Goal: Task Accomplishment & Management: Manage account settings

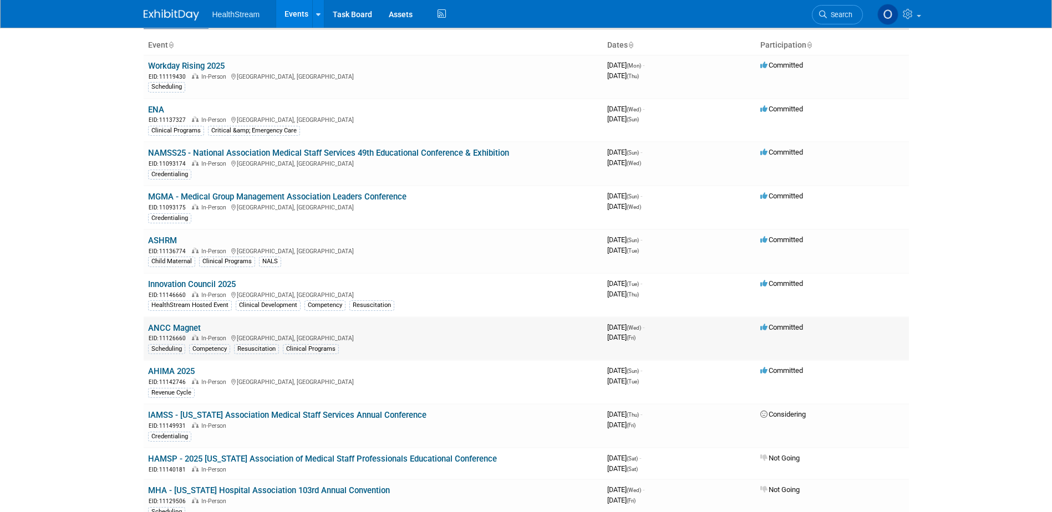
scroll to position [166, 0]
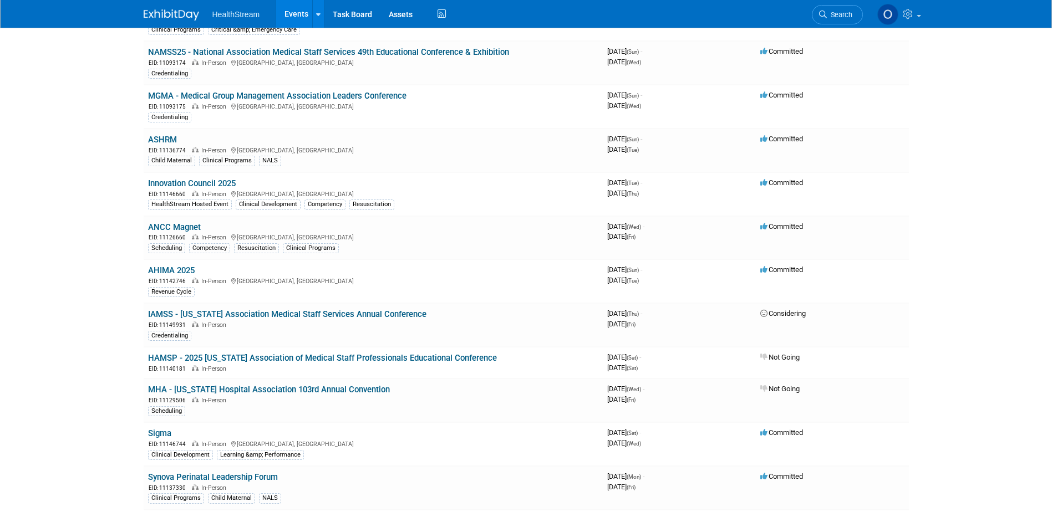
drag, startPoint x: 170, startPoint y: 267, endPoint x: 263, endPoint y: 261, distance: 92.8
click at [170, 268] on link "AHIMA 2025" at bounding box center [171, 271] width 47 height 10
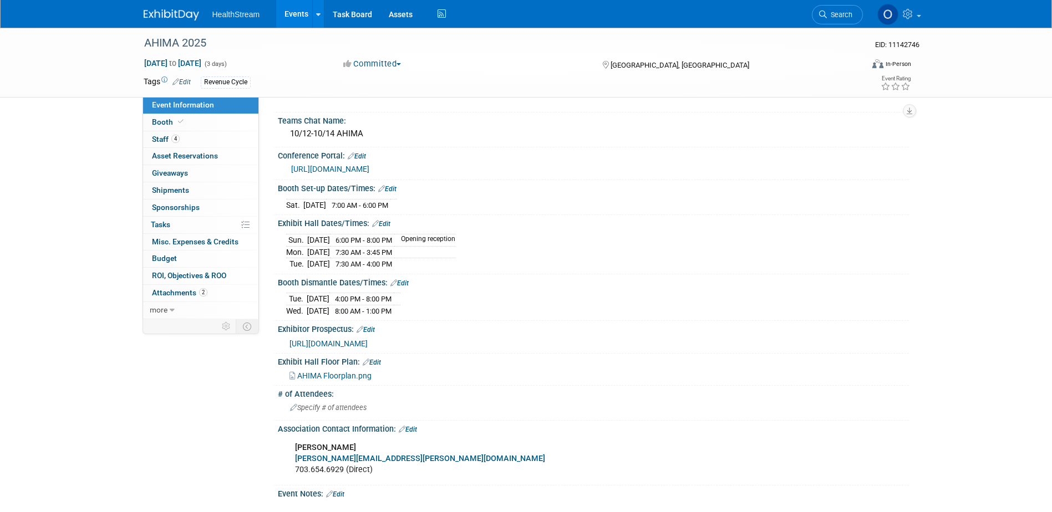
scroll to position [111, 0]
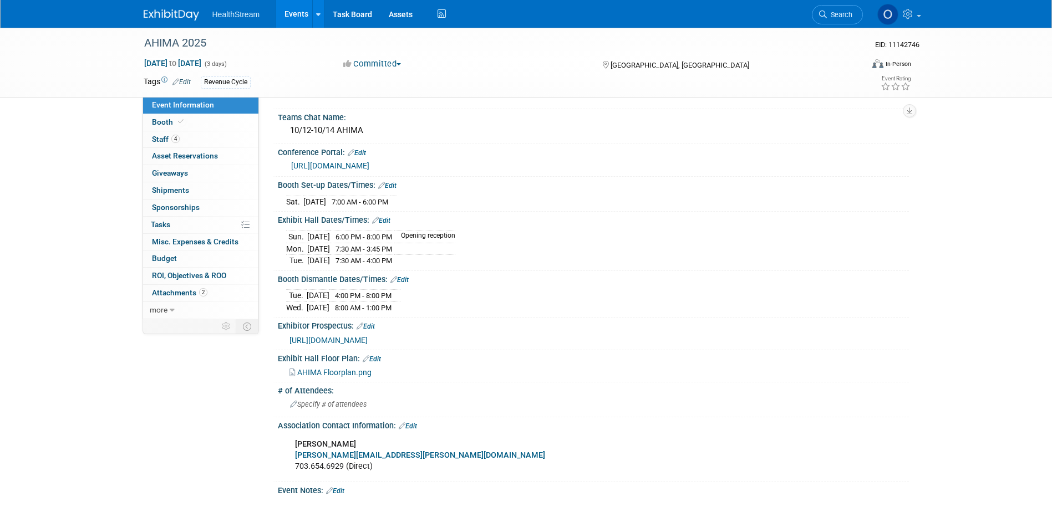
click at [386, 220] on link "Edit" at bounding box center [381, 221] width 18 height 8
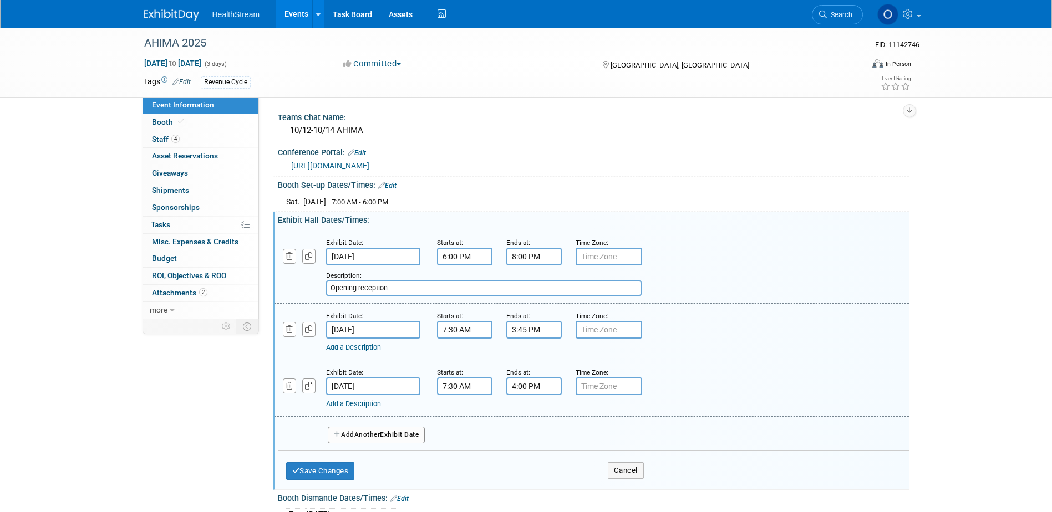
click at [476, 257] on input "6:00 PM" at bounding box center [464, 257] width 55 height 18
click at [473, 257] on input "6:00 PM" at bounding box center [464, 257] width 55 height 18
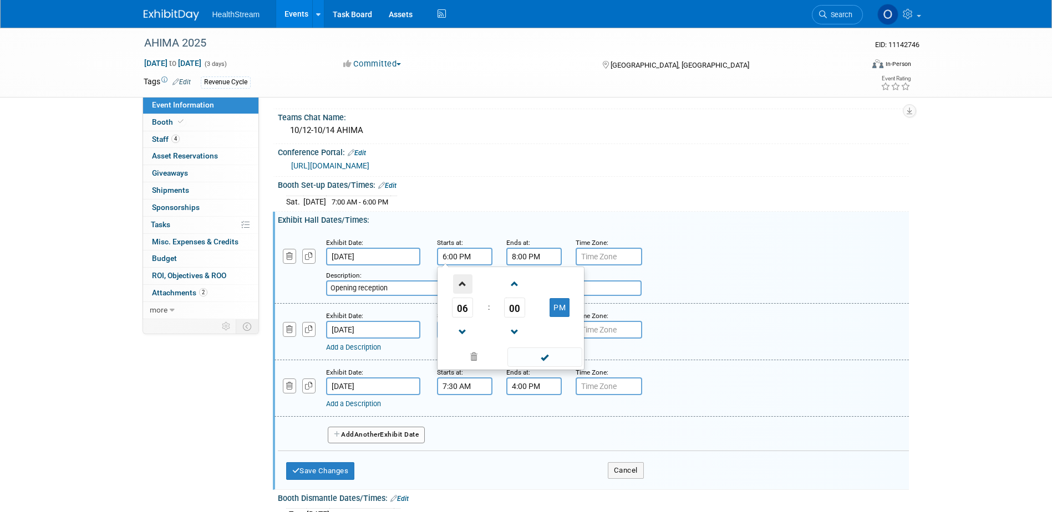
click at [466, 285] on span at bounding box center [462, 283] width 19 height 19
click at [460, 332] on span at bounding box center [462, 332] width 19 height 19
click at [463, 334] on span at bounding box center [462, 332] width 19 height 19
type input "4:00 PM"
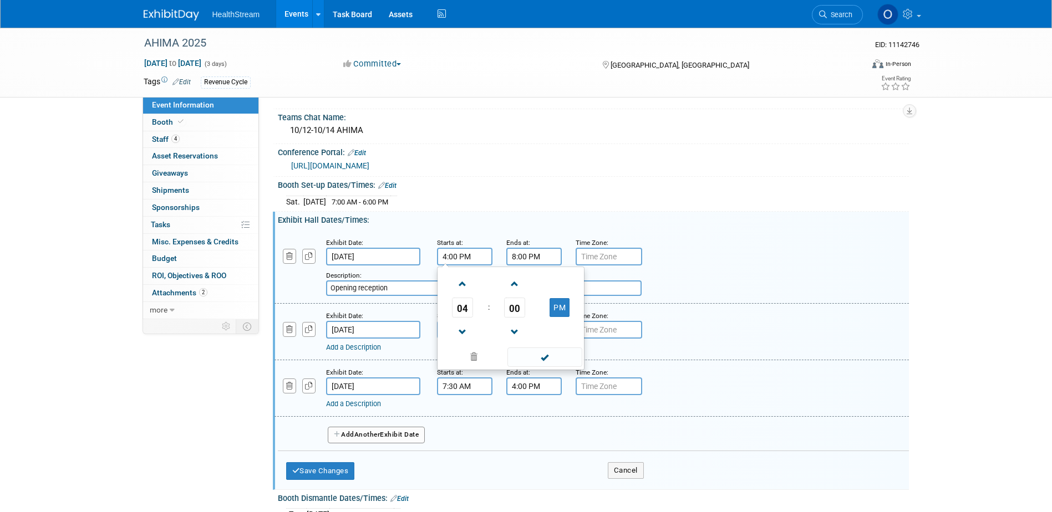
click at [535, 261] on input "8:00 PM" at bounding box center [533, 257] width 55 height 18
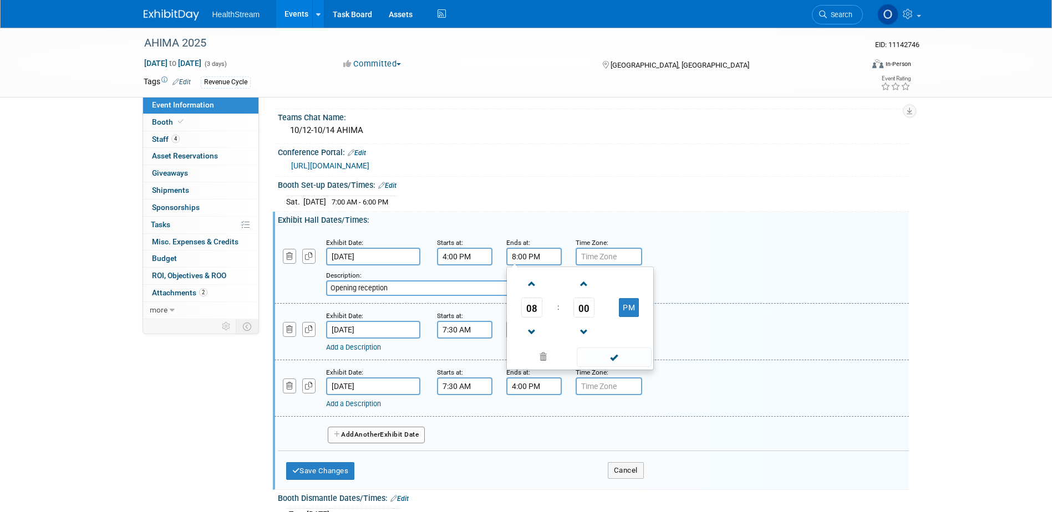
click at [516, 256] on input "8:00 PM" at bounding box center [533, 257] width 55 height 18
click at [526, 330] on span at bounding box center [531, 332] width 19 height 19
type input "6:00 PM"
click at [630, 357] on span at bounding box center [613, 357] width 75 height 19
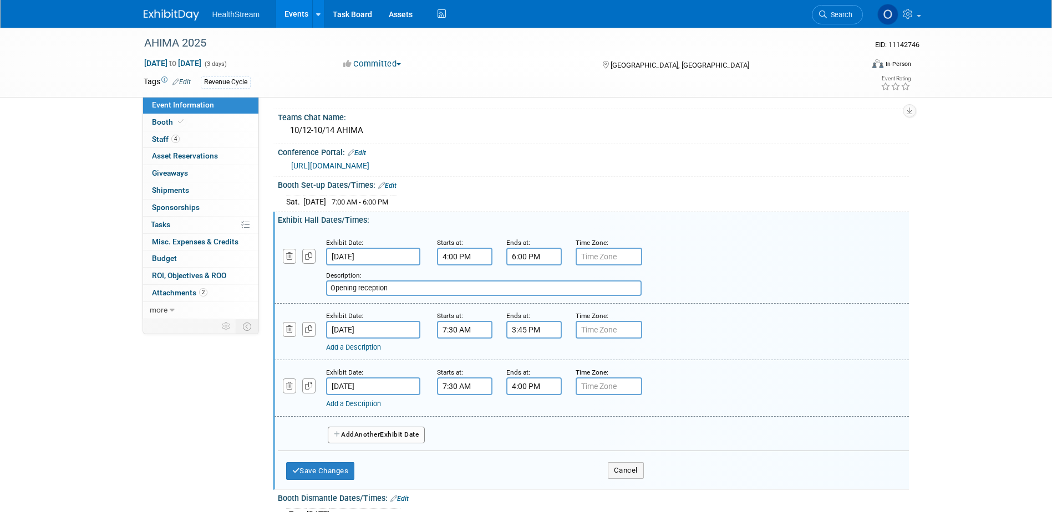
click at [603, 254] on input "text" at bounding box center [608, 257] width 67 height 18
type input "Central"
click at [466, 330] on input "7:30 AM" at bounding box center [464, 330] width 55 height 18
click at [450, 326] on input "7:30 AM" at bounding box center [464, 330] width 55 height 18
drag, startPoint x: 457, startPoint y: 329, endPoint x: 448, endPoint y: 329, distance: 8.9
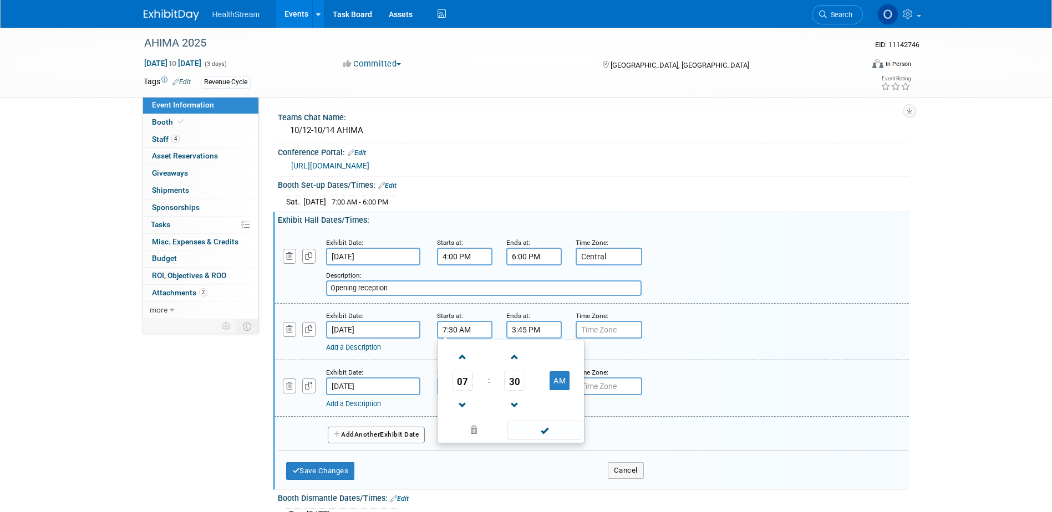
click at [448, 329] on input "7:30 AM" at bounding box center [464, 330] width 55 height 18
type input "7:15 AM"
click at [523, 328] on input "3:45 PM" at bounding box center [533, 330] width 55 height 18
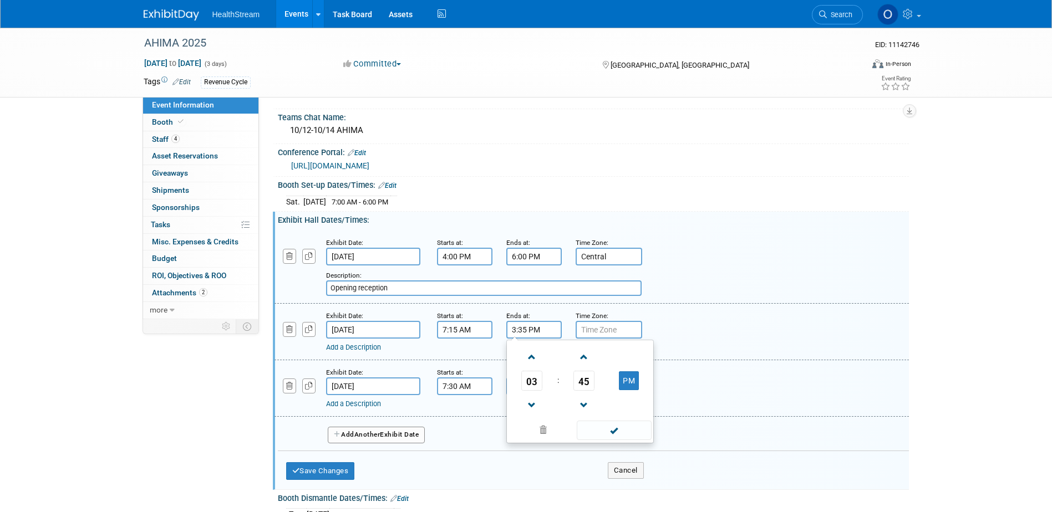
type input "3:35 PM"
click at [595, 327] on input "text" at bounding box center [608, 330] width 67 height 18
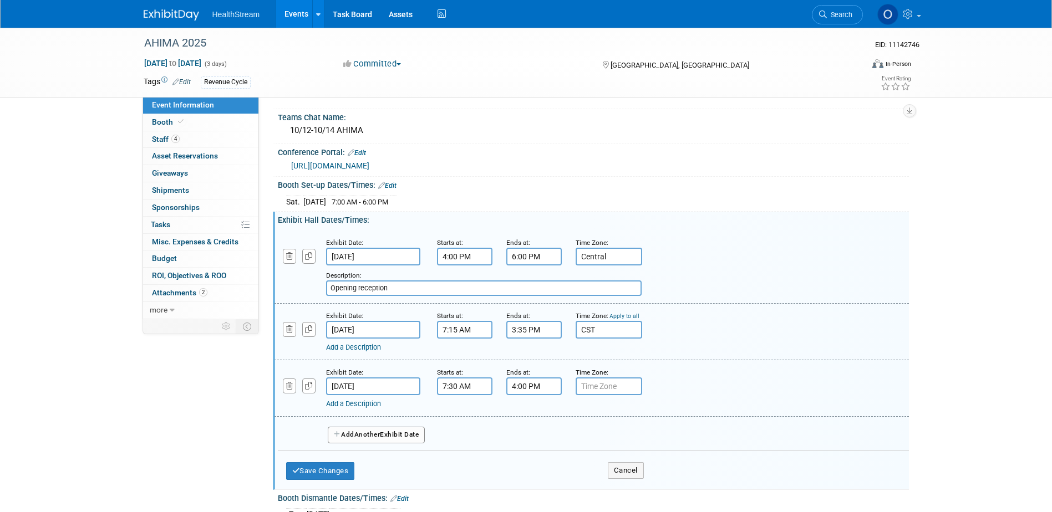
type input "CST"
drag, startPoint x: 609, startPoint y: 256, endPoint x: 588, endPoint y: 255, distance: 21.6
click at [588, 255] on input "Central" at bounding box center [608, 257] width 67 height 18
type input "CST"
click at [619, 242] on link "Apply to all" at bounding box center [624, 242] width 30 height 7
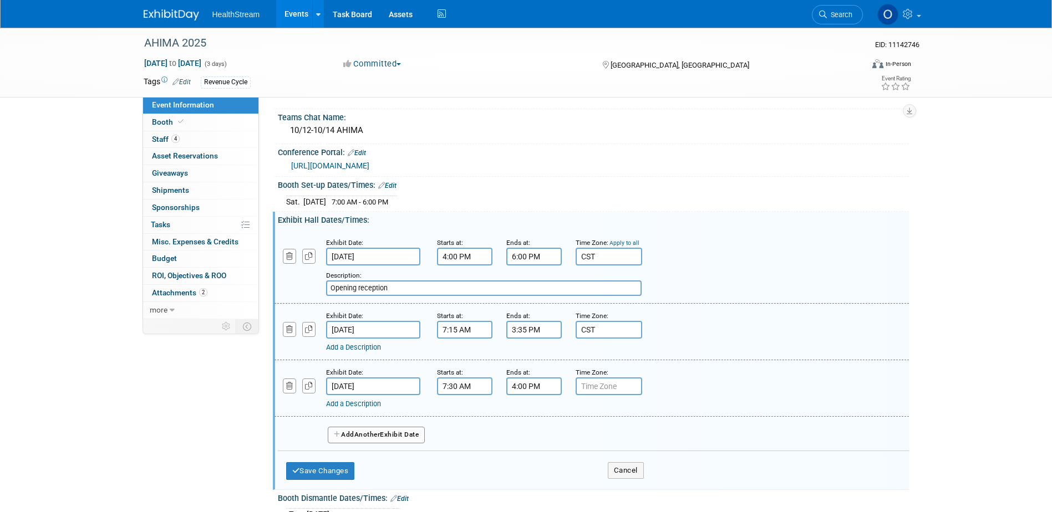
type input "CST"
click at [322, 468] on button "Save Changes" at bounding box center [320, 471] width 69 height 18
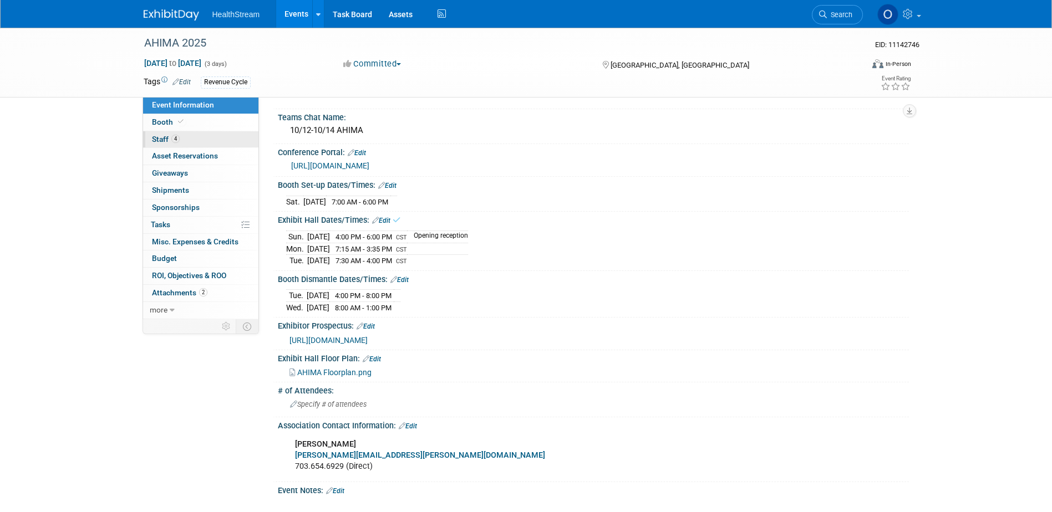
click at [168, 137] on span "Staff 4" at bounding box center [166, 139] width 28 height 9
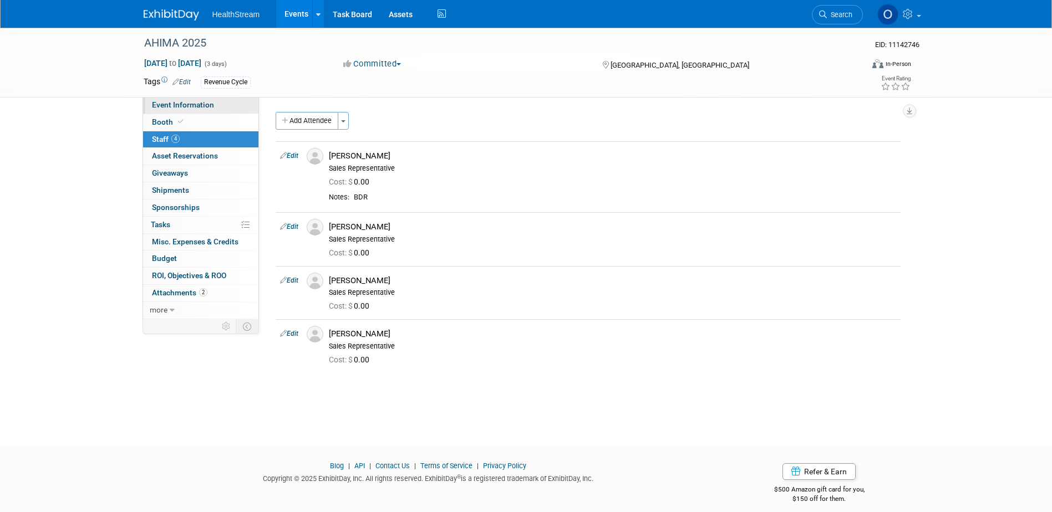
click at [188, 109] on link "Event Information" at bounding box center [200, 105] width 115 height 17
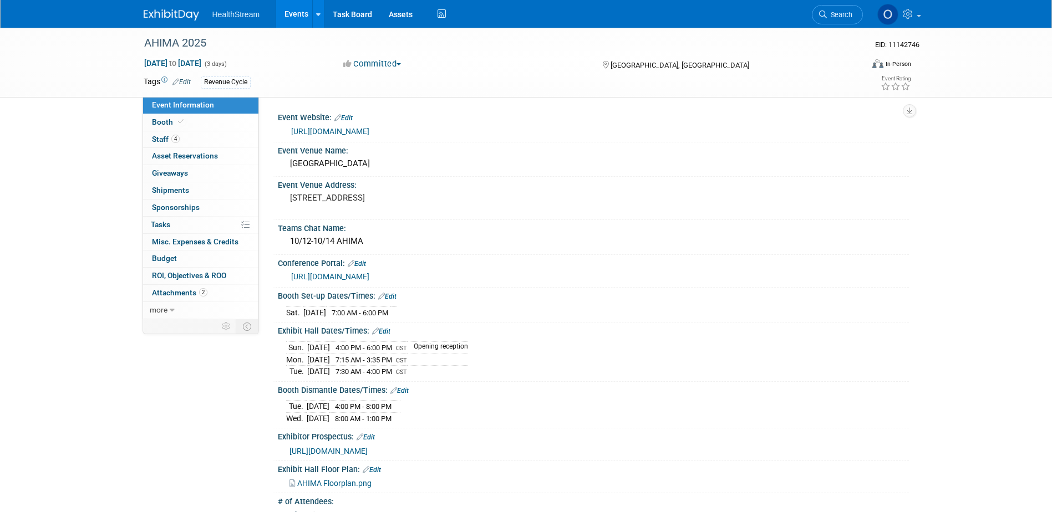
click at [392, 293] on link "Edit" at bounding box center [387, 297] width 18 height 8
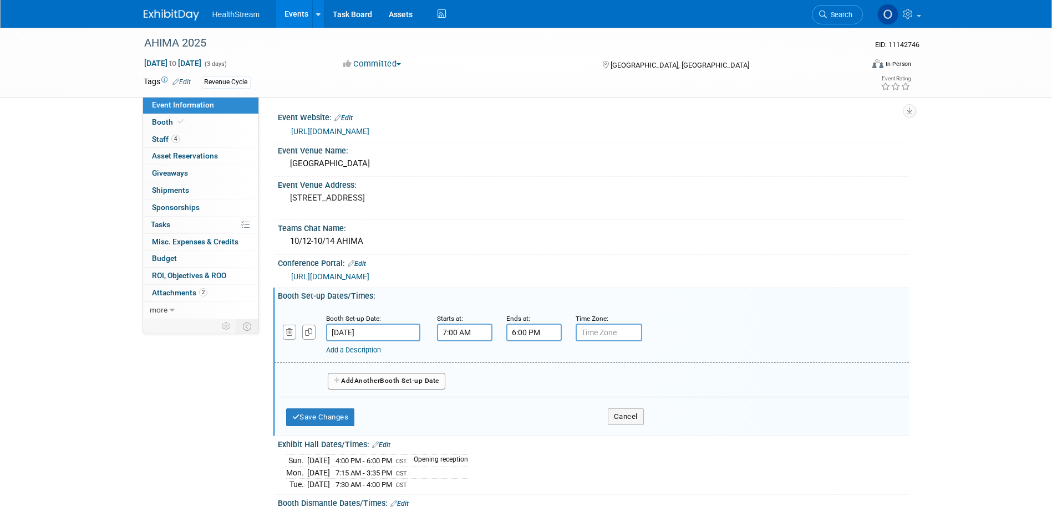
click at [370, 381] on span "Another" at bounding box center [367, 381] width 26 height 8
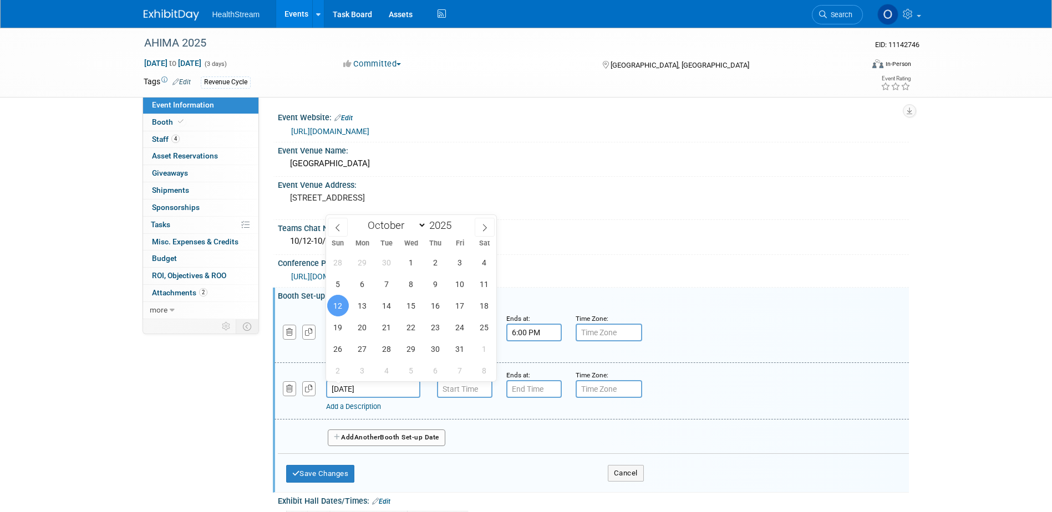
click at [395, 394] on input "[DATE]" at bounding box center [373, 389] width 94 height 18
click at [451, 285] on span "10" at bounding box center [460, 284] width 22 height 22
type input "[DATE]"
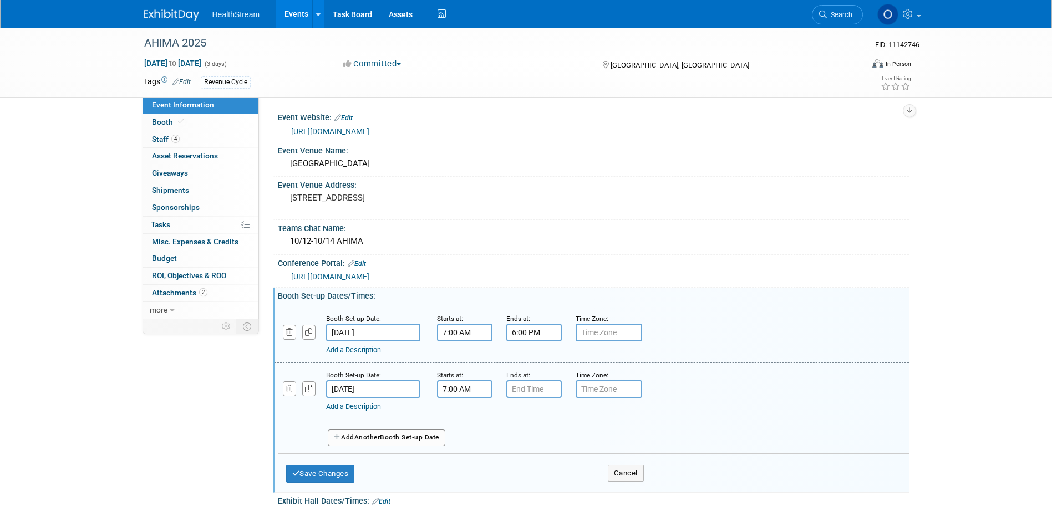
click at [472, 392] on input "7:00 AM" at bounding box center [464, 389] width 55 height 18
click at [466, 418] on span at bounding box center [462, 416] width 19 height 19
type input "8:00 AM"
click at [524, 400] on div "08 : 00 AM 12 01 02 03 04 05 06 07 08 09 10 11 00 05 10 15 20 25 30 35 40 45 50…" at bounding box center [510, 451] width 147 height 104
click at [526, 397] on input "7:00 PM" at bounding box center [533, 389] width 55 height 18
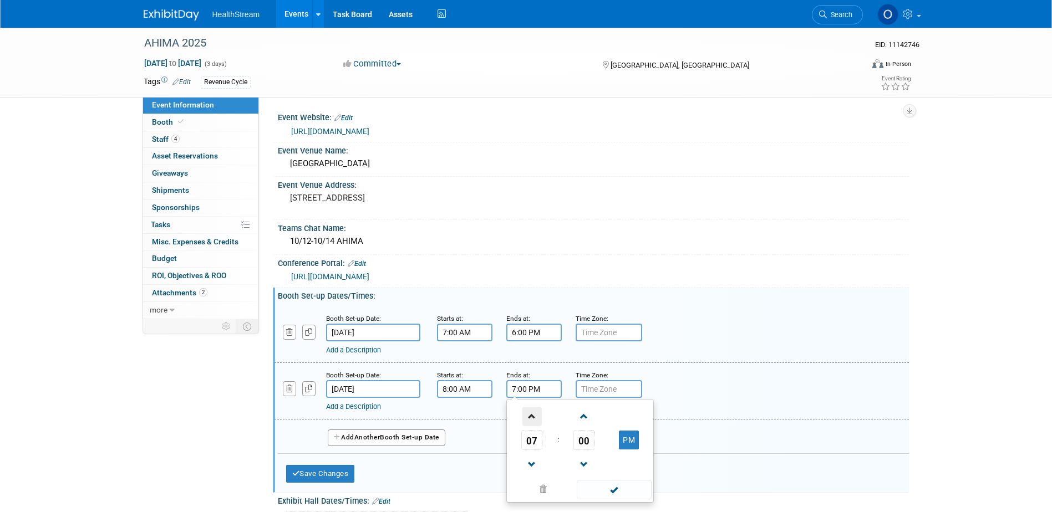
click at [532, 414] on span at bounding box center [531, 416] width 19 height 19
click at [581, 466] on span at bounding box center [583, 464] width 19 height 19
click at [579, 425] on span at bounding box center [583, 416] width 19 height 19
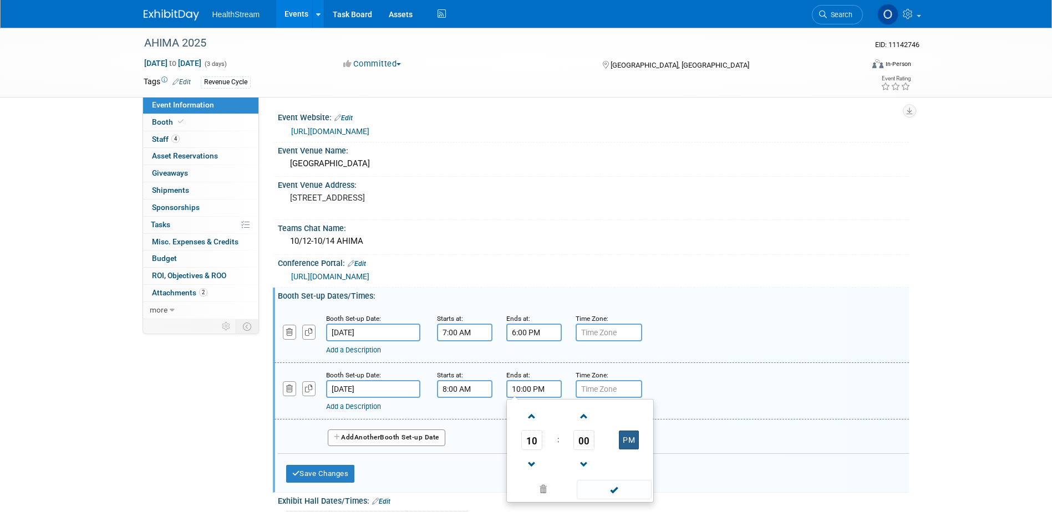
click at [625, 445] on button "PM" at bounding box center [629, 440] width 20 height 19
type input "10:00 AM"
click at [605, 329] on input "text" at bounding box center [608, 333] width 67 height 18
type input "CST"
click at [634, 318] on link "Apply to all" at bounding box center [624, 318] width 30 height 7
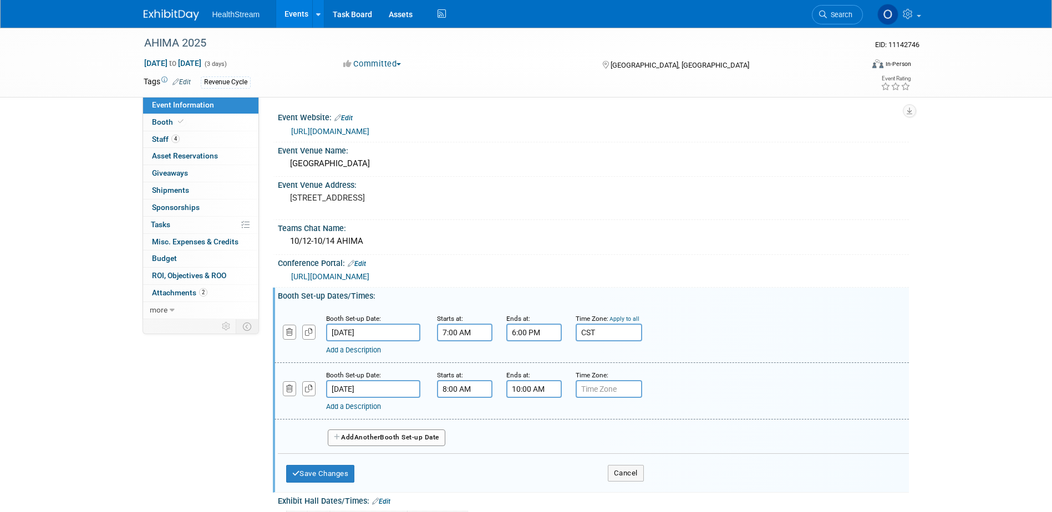
type input "CST"
click at [333, 477] on button "Save Changes" at bounding box center [320, 474] width 69 height 18
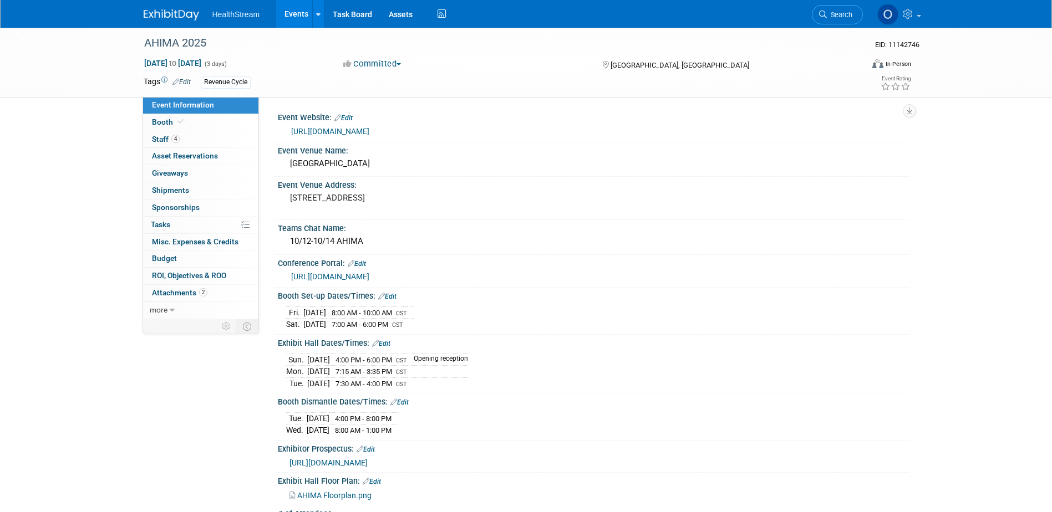
click at [391, 293] on link "Edit" at bounding box center [387, 297] width 18 height 8
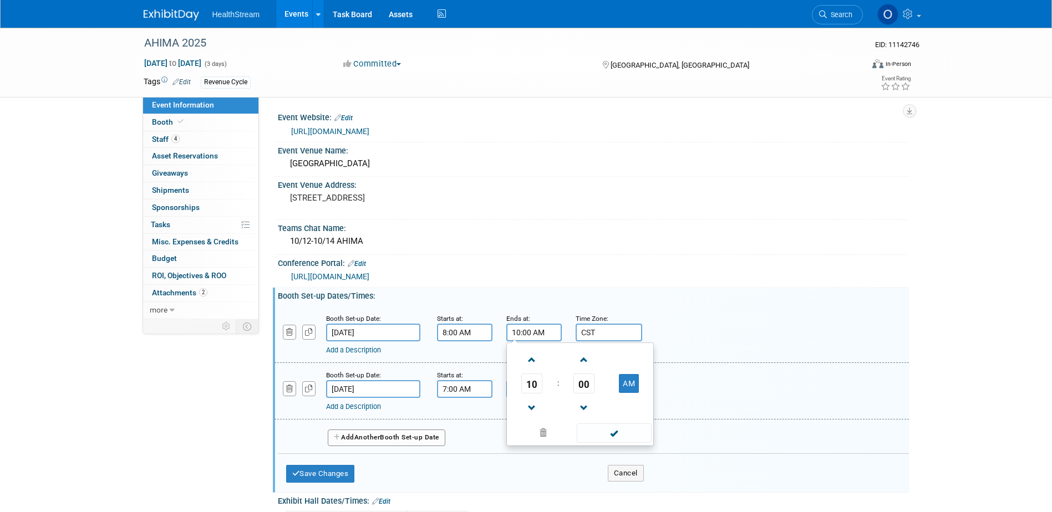
click at [538, 327] on input "10:00 AM" at bounding box center [533, 333] width 55 height 18
click at [532, 385] on span "10" at bounding box center [531, 384] width 21 height 20
click at [599, 393] on td "06" at bounding box center [597, 390] width 35 height 30
click at [620, 386] on button "AM" at bounding box center [629, 383] width 20 height 19
type input "6:00 PM"
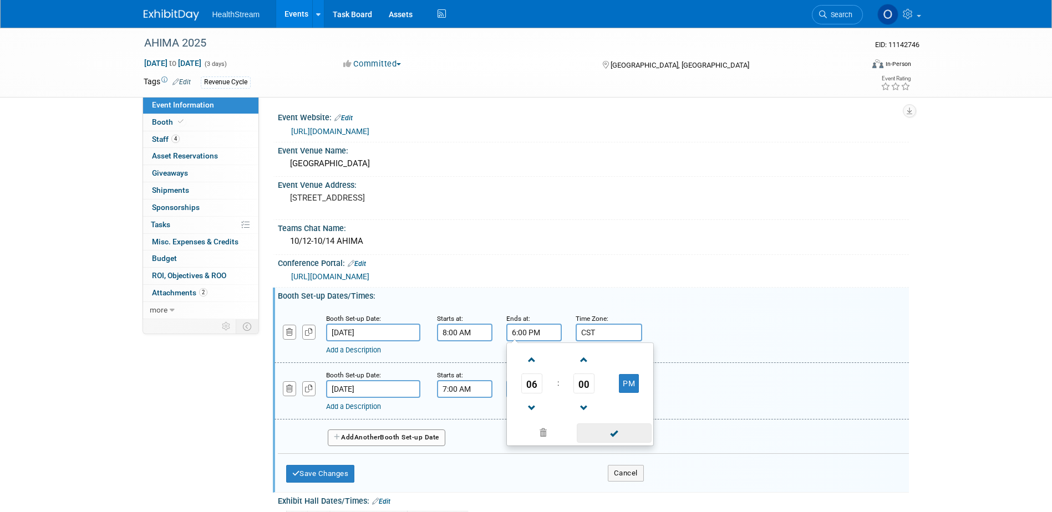
click at [607, 432] on span at bounding box center [613, 433] width 75 height 19
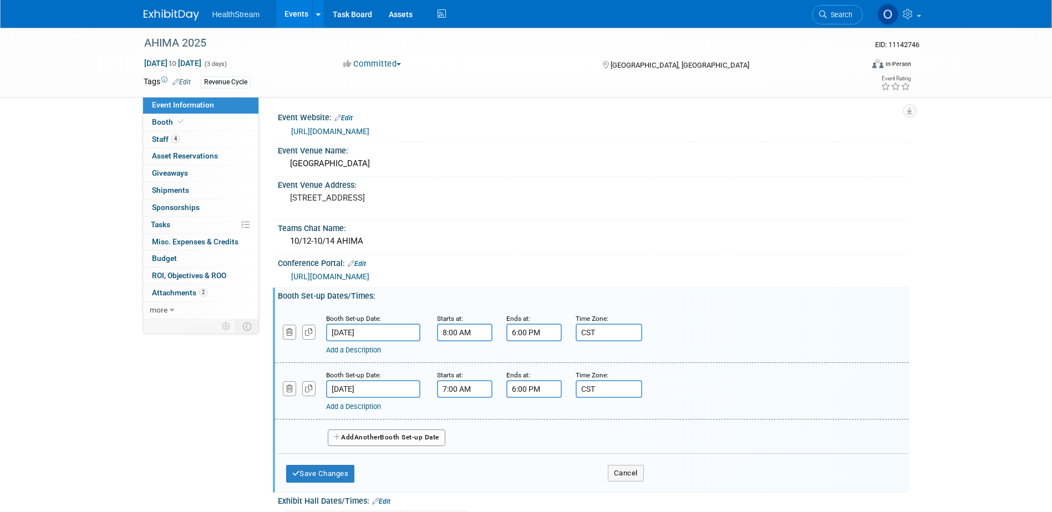
click at [484, 384] on input "7:00 AM" at bounding box center [464, 389] width 55 height 18
click at [465, 416] on span at bounding box center [462, 416] width 19 height 19
type input "8:00 AM"
click at [711, 397] on div "Add a Description Description:" at bounding box center [591, 390] width 651 height 43
click at [376, 441] on span "Another" at bounding box center [367, 437] width 26 height 8
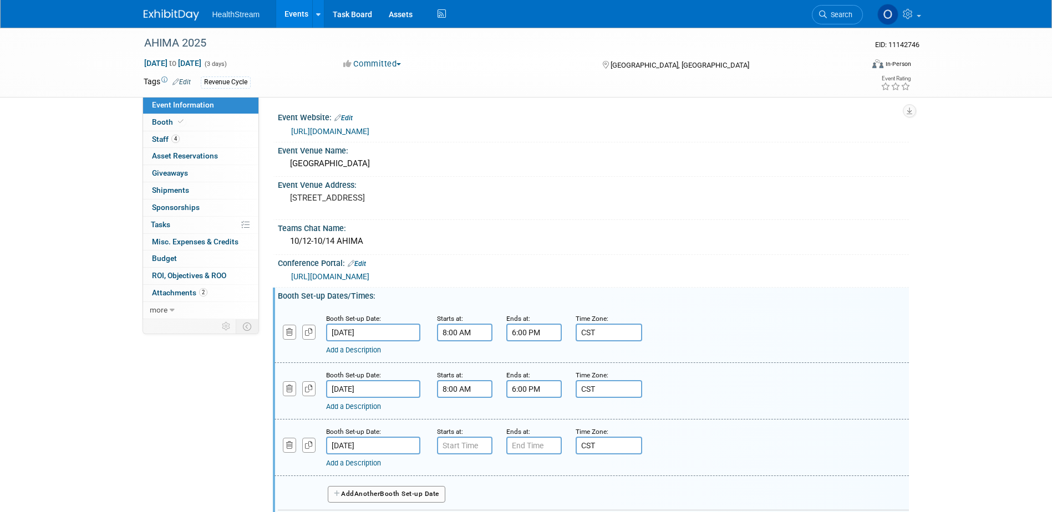
click at [380, 445] on input "[DATE]" at bounding box center [373, 446] width 94 height 18
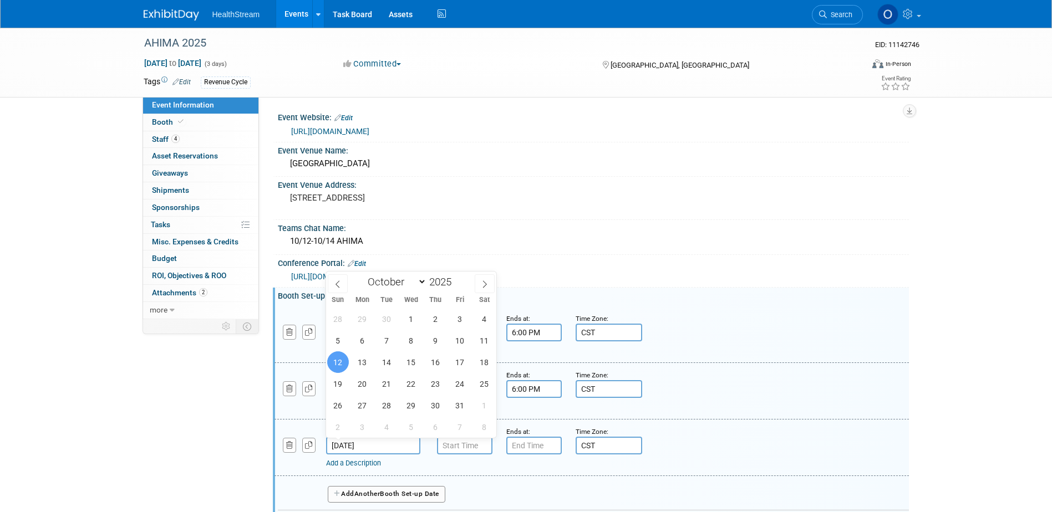
click at [380, 445] on input "[DATE]" at bounding box center [373, 446] width 94 height 18
click at [337, 369] on span "12" at bounding box center [338, 362] width 22 height 22
click at [450, 453] on input "7:00 AM" at bounding box center [464, 446] width 55 height 18
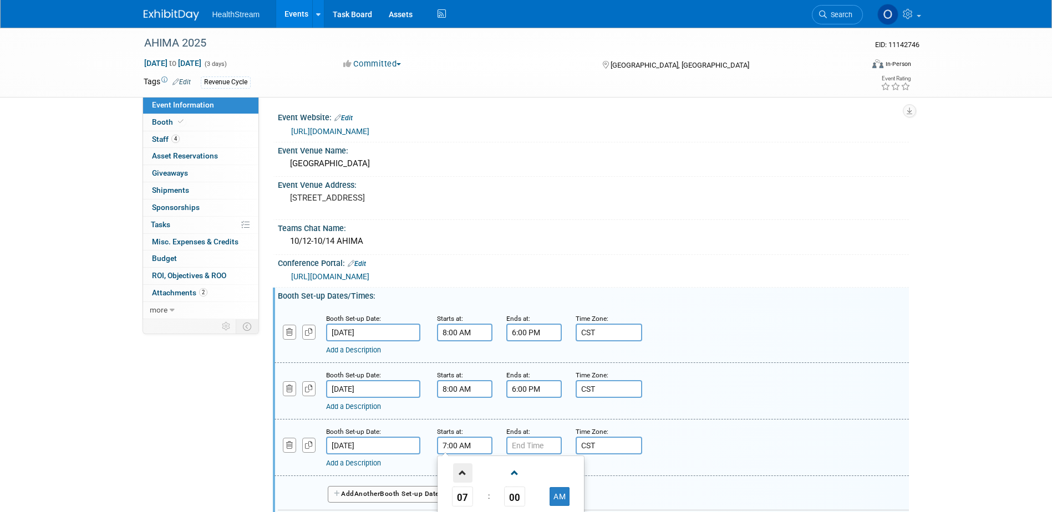
click at [456, 468] on span at bounding box center [462, 472] width 19 height 19
type input "8:00 AM"
type input "7:00 PM"
click at [553, 440] on input "7:00 PM" at bounding box center [533, 446] width 55 height 18
click at [512, 447] on input "7:00 PM" at bounding box center [533, 446] width 55 height 18
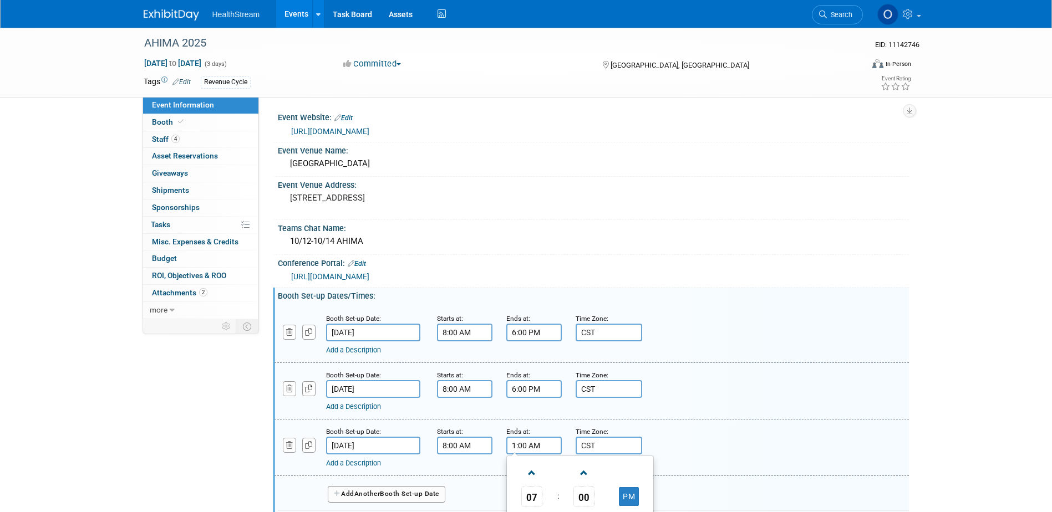
click at [697, 445] on div "Add a Description Description:" at bounding box center [591, 447] width 651 height 43
click at [538, 450] on input "1:00 AM" at bounding box center [533, 446] width 55 height 18
click at [633, 494] on button "AM" at bounding box center [629, 496] width 20 height 19
type input "1:00 PM"
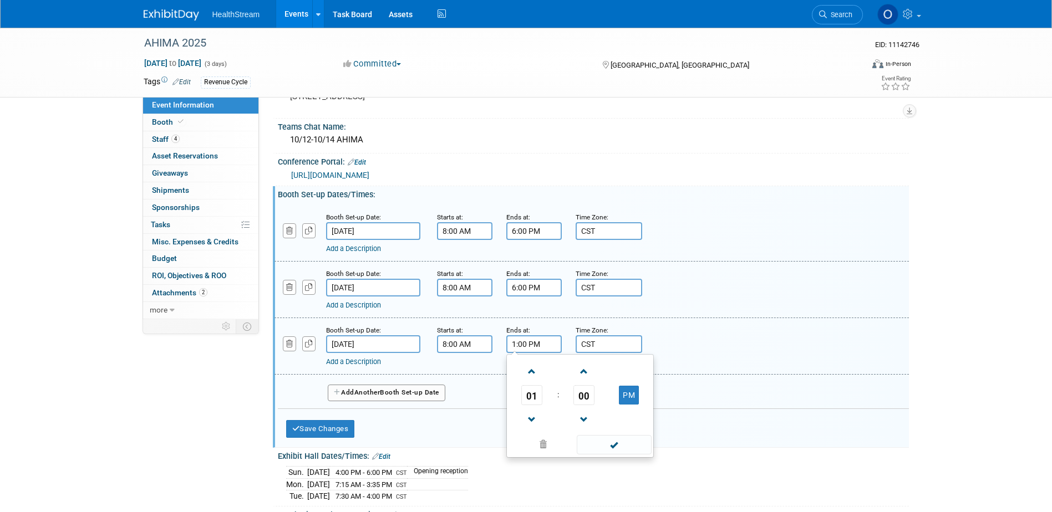
scroll to position [111, 0]
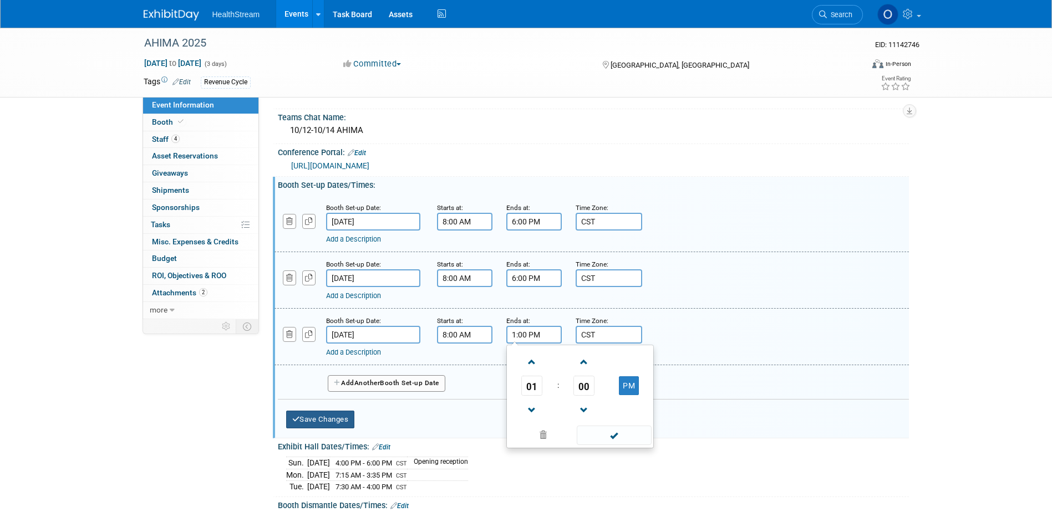
click at [322, 416] on button "Save Changes" at bounding box center [320, 420] width 69 height 18
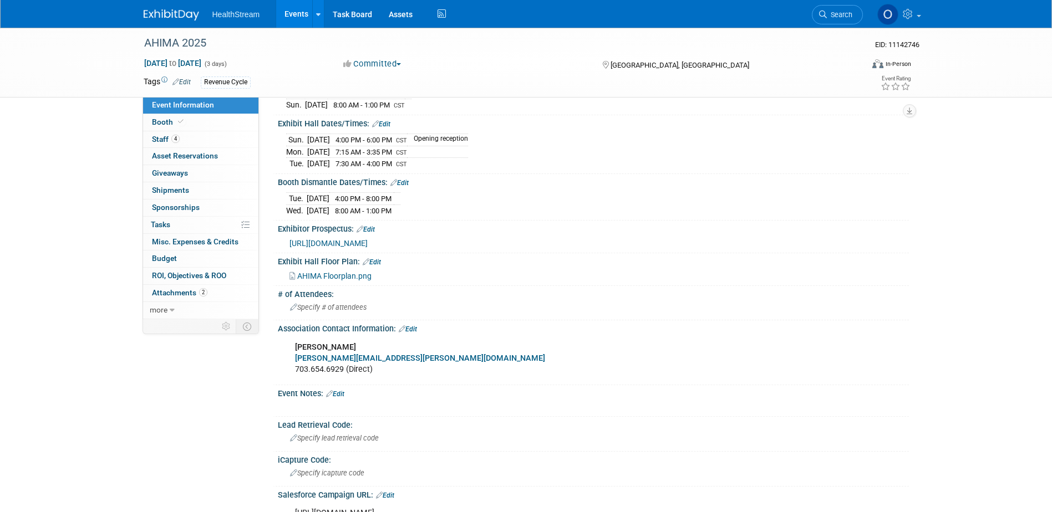
scroll to position [222, 0]
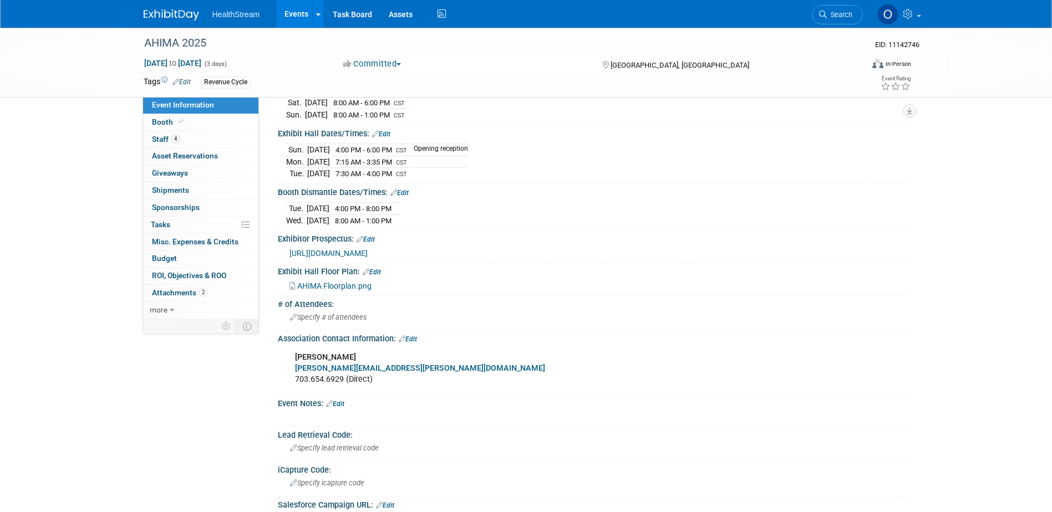
click at [391, 217] on span "8:00 AM - 1:00 PM" at bounding box center [363, 221] width 57 height 8
click at [405, 189] on link "Edit" at bounding box center [399, 193] width 18 height 8
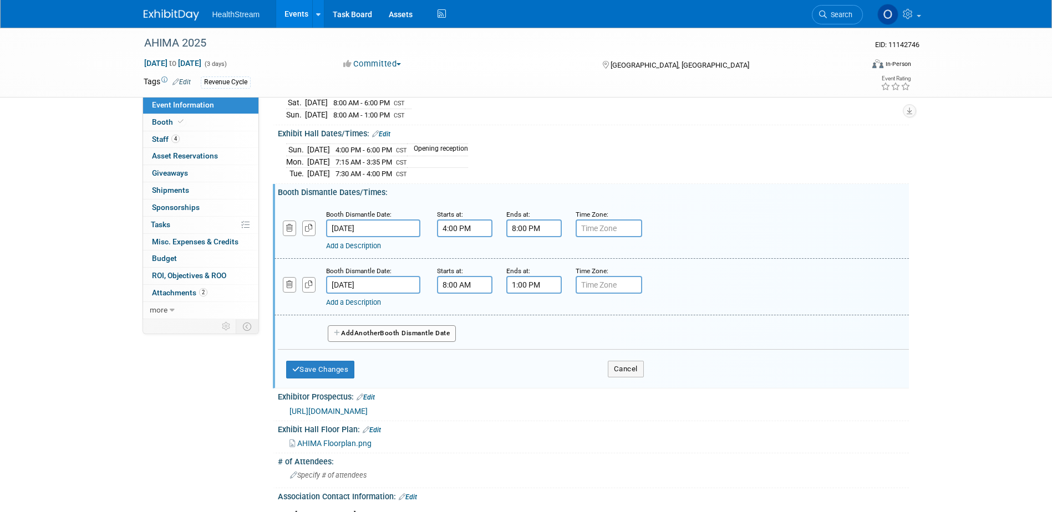
click at [516, 281] on input "1:00 PM" at bounding box center [533, 285] width 55 height 18
click at [533, 309] on span at bounding box center [531, 312] width 19 height 19
click at [530, 358] on span at bounding box center [531, 360] width 19 height 19
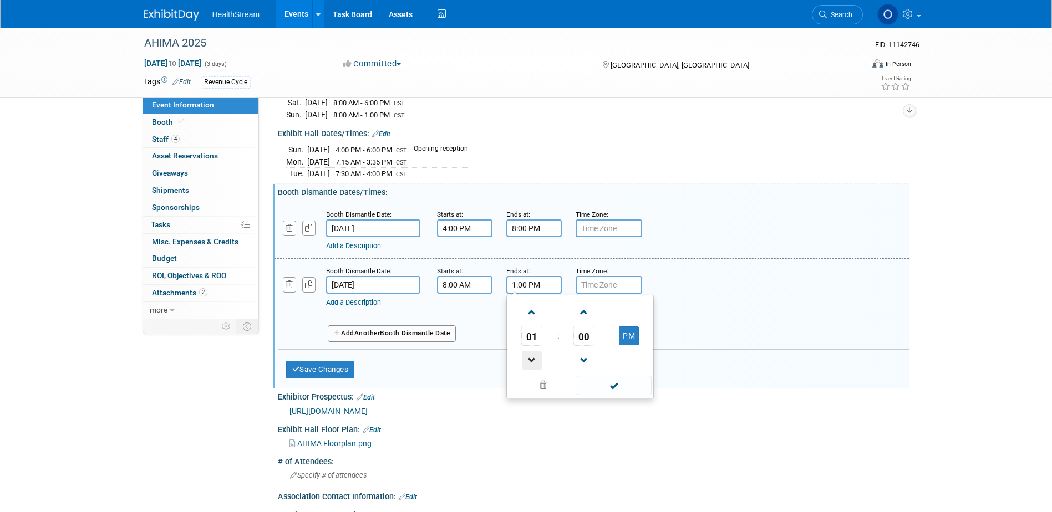
click at [530, 358] on span at bounding box center [531, 360] width 19 height 19
click at [531, 358] on span at bounding box center [531, 360] width 19 height 19
type input "11:00 AM"
click at [616, 384] on span at bounding box center [613, 385] width 75 height 19
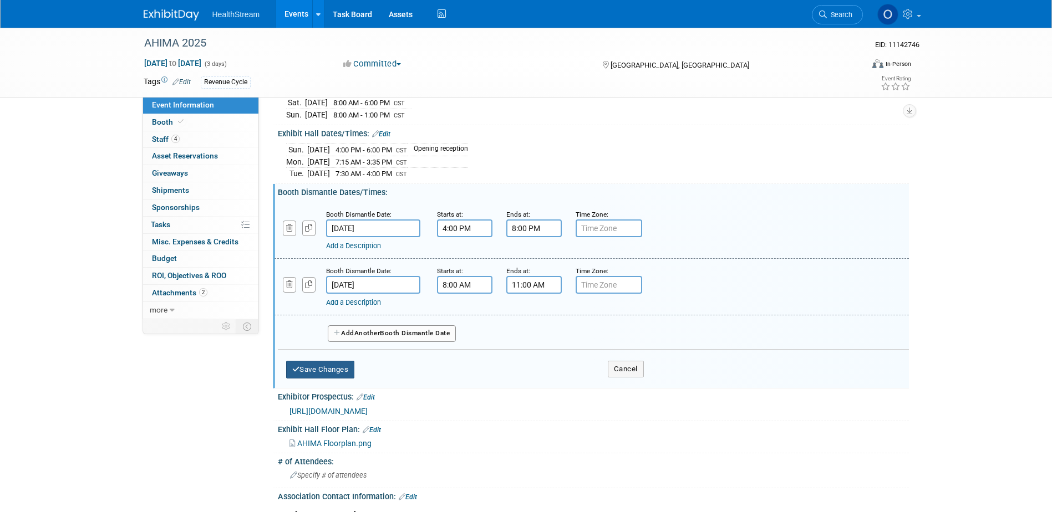
click at [330, 365] on button "Save Changes" at bounding box center [320, 370] width 69 height 18
